Goal: Find specific page/section: Find specific page/section

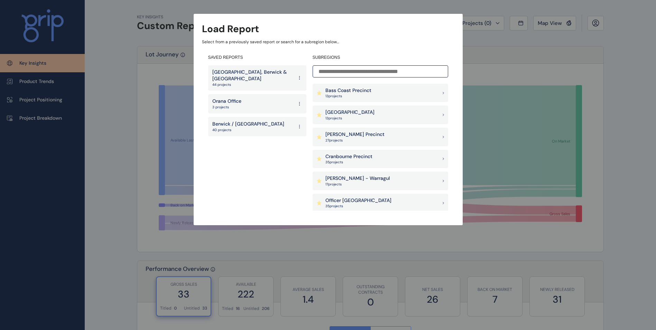
click at [223, 75] on p "[GEOGRAPHIC_DATA], Berwick & [GEOGRAPHIC_DATA]" at bounding box center [252, 75] width 81 height 13
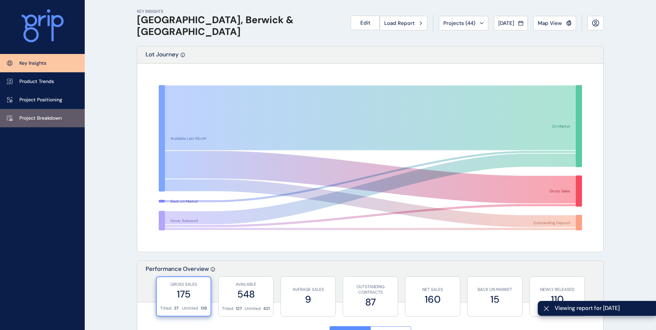
click at [41, 119] on p "Project Breakdown" at bounding box center [40, 118] width 43 height 7
